Goal: Task Accomplishment & Management: Complete application form

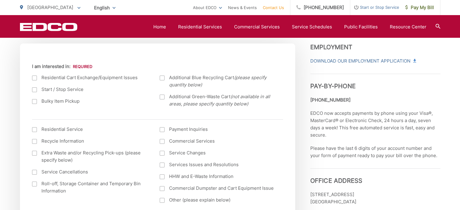
scroll to position [212, 0]
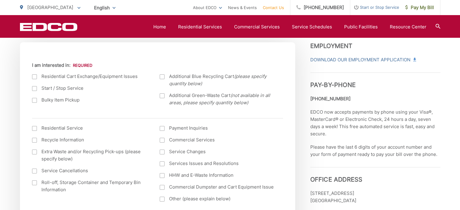
click at [35, 89] on div at bounding box center [34, 88] width 5 height 5
click at [0, 0] on input "Start / Stop Service" at bounding box center [0, 0] width 0 height 0
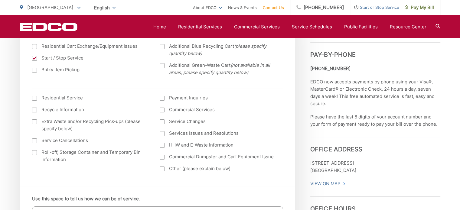
scroll to position [272, 0]
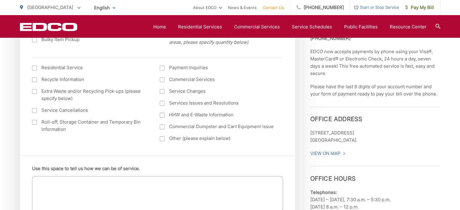
click at [202, 80] on label "Commercial Services" at bounding box center [218, 79] width 116 height 7
click at [0, 0] on input "Commercial Services" at bounding box center [0, 0] width 0 height 0
click at [77, 122] on label "Roll-off, Storage Container and Temporary Bin Information" at bounding box center [90, 126] width 116 height 15
click at [0, 0] on input "Roll-off, Storage Container and Temporary Bin Information" at bounding box center [0, 0] width 0 height 0
click at [55, 125] on label "Roll-off, Storage Container and Temporary Bin Information" at bounding box center [90, 126] width 116 height 15
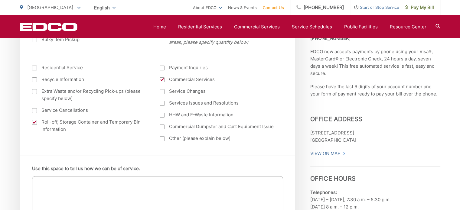
click at [0, 0] on input "Roll-off, Storage Container and Temporary Bin Information" at bounding box center [0, 0] width 0 height 0
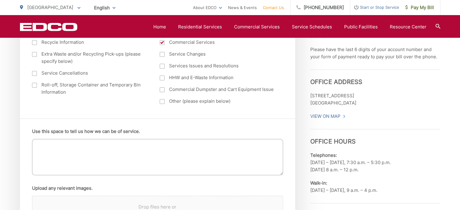
scroll to position [363, 0]
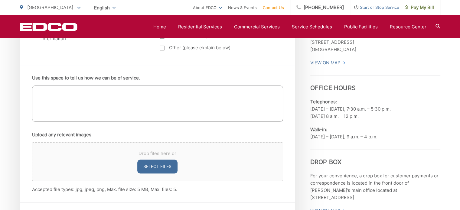
click at [80, 96] on textarea "Use this space to tell us how we can be of service." at bounding box center [157, 104] width 251 height 36
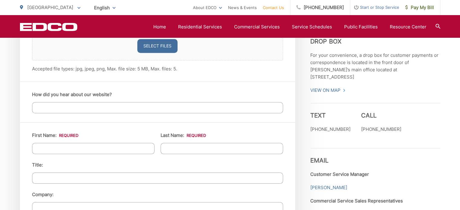
scroll to position [484, 0]
type textarea "Here at the our [DEMOGRAPHIC_DATA], the city of [GEOGRAPHIC_DATA] will stop ser…"
click at [73, 109] on input "How did you hear about our website?" at bounding box center [157, 107] width 251 height 11
click at [86, 147] on input "First Name: *" at bounding box center [93, 148] width 122 height 11
type input "Diani"
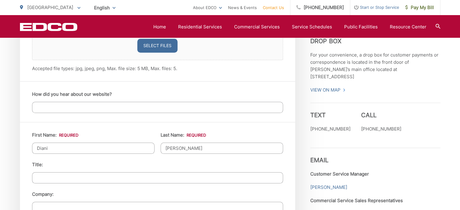
type input "[PERSON_NAME]"
type input "Office Assistance"
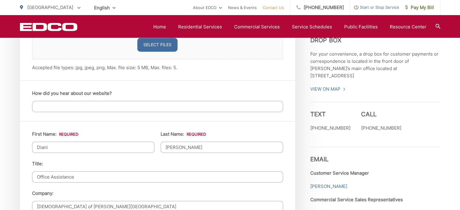
type input "[DEMOGRAPHIC_DATA] of [PERSON_NAME][GEOGRAPHIC_DATA]"
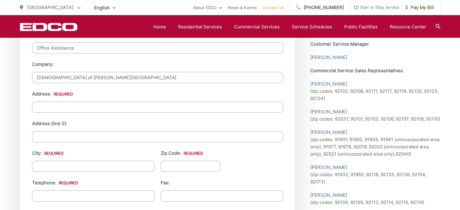
paste input "[STREET_ADDRESS][PERSON_NAME]"
type input "[STREET_ADDRESS][PERSON_NAME]"
click at [70, 132] on input "Address (line 2):" at bounding box center [157, 136] width 251 height 11
click at [72, 164] on input "City: *" at bounding box center [93, 166] width 122 height 11
type input "[GEOGRAPHIC_DATA]"
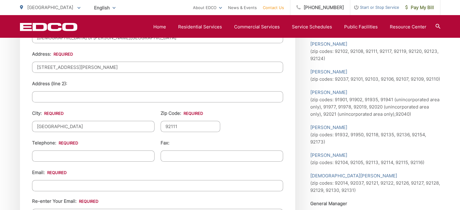
scroll to position [674, 0]
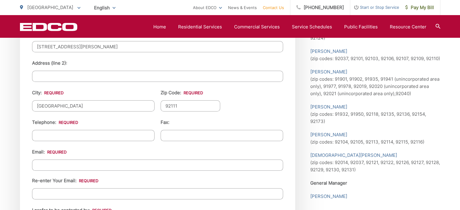
type input "92111"
click at [107, 135] on input "(___) ___-____" at bounding box center [93, 135] width 122 height 11
type input "[PHONE_NUMBER]"
click at [142, 167] on input "Email *" at bounding box center [157, 165] width 251 height 11
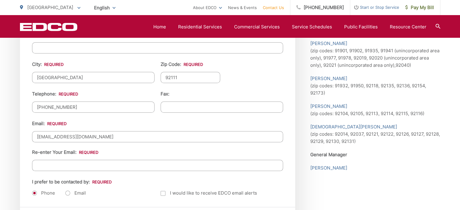
scroll to position [704, 0]
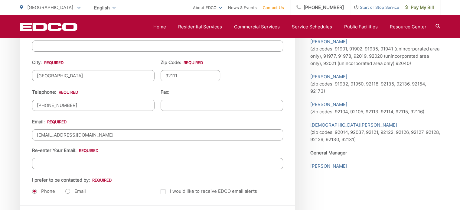
type input "[EMAIL_ADDRESS][DOMAIN_NAME]"
click at [90, 163] on input "Re-enter Your Email:" at bounding box center [157, 163] width 251 height 11
type input "[EMAIL_ADDRESS][DOMAIN_NAME]"
click at [67, 188] on label "Email" at bounding box center [75, 191] width 21 height 6
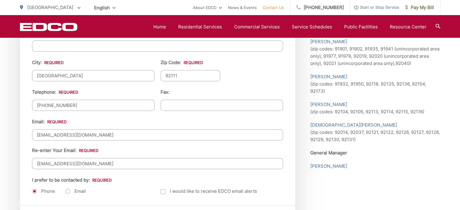
radio input "true"
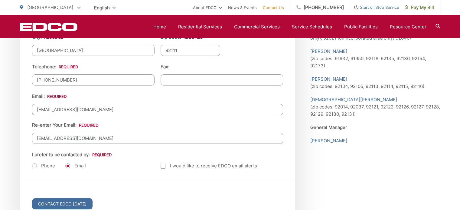
scroll to position [876, 0]
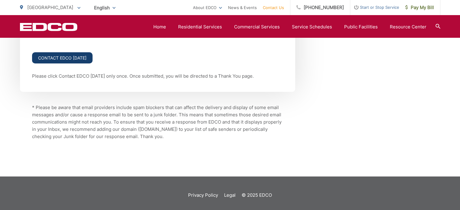
click at [73, 53] on input "Contact EDCO [DATE]" at bounding box center [62, 57] width 60 height 11
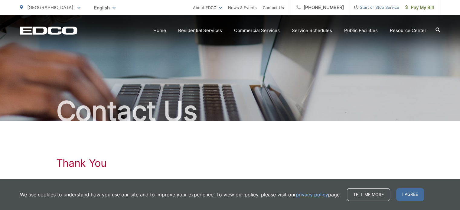
click at [405, 194] on span "I agree" at bounding box center [410, 194] width 28 height 13
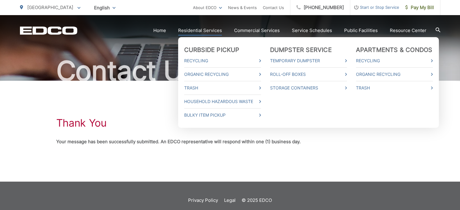
scroll to position [49, 0]
